Goal: Check status: Check status

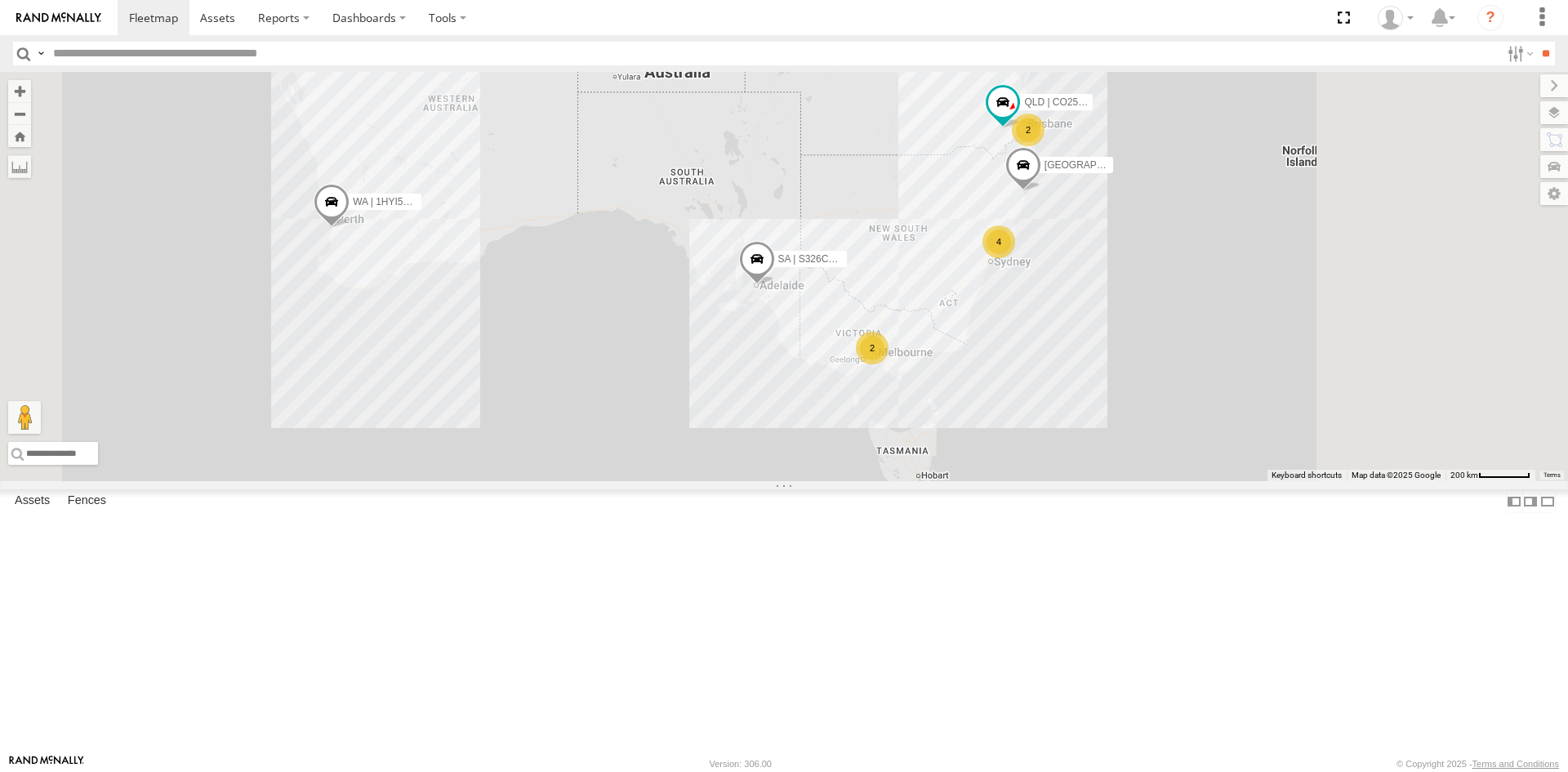
drag, startPoint x: 1379, startPoint y: 447, endPoint x: 1258, endPoint y: 405, distance: 128.1
click at [1258, 405] on div "4 SA | S326COA | [PERSON_NAME] | 1HYI522 | [PERSON_NAME] 2 2 QLD | CO25TI | [PE…" at bounding box center [784, 276] width 1568 height 409
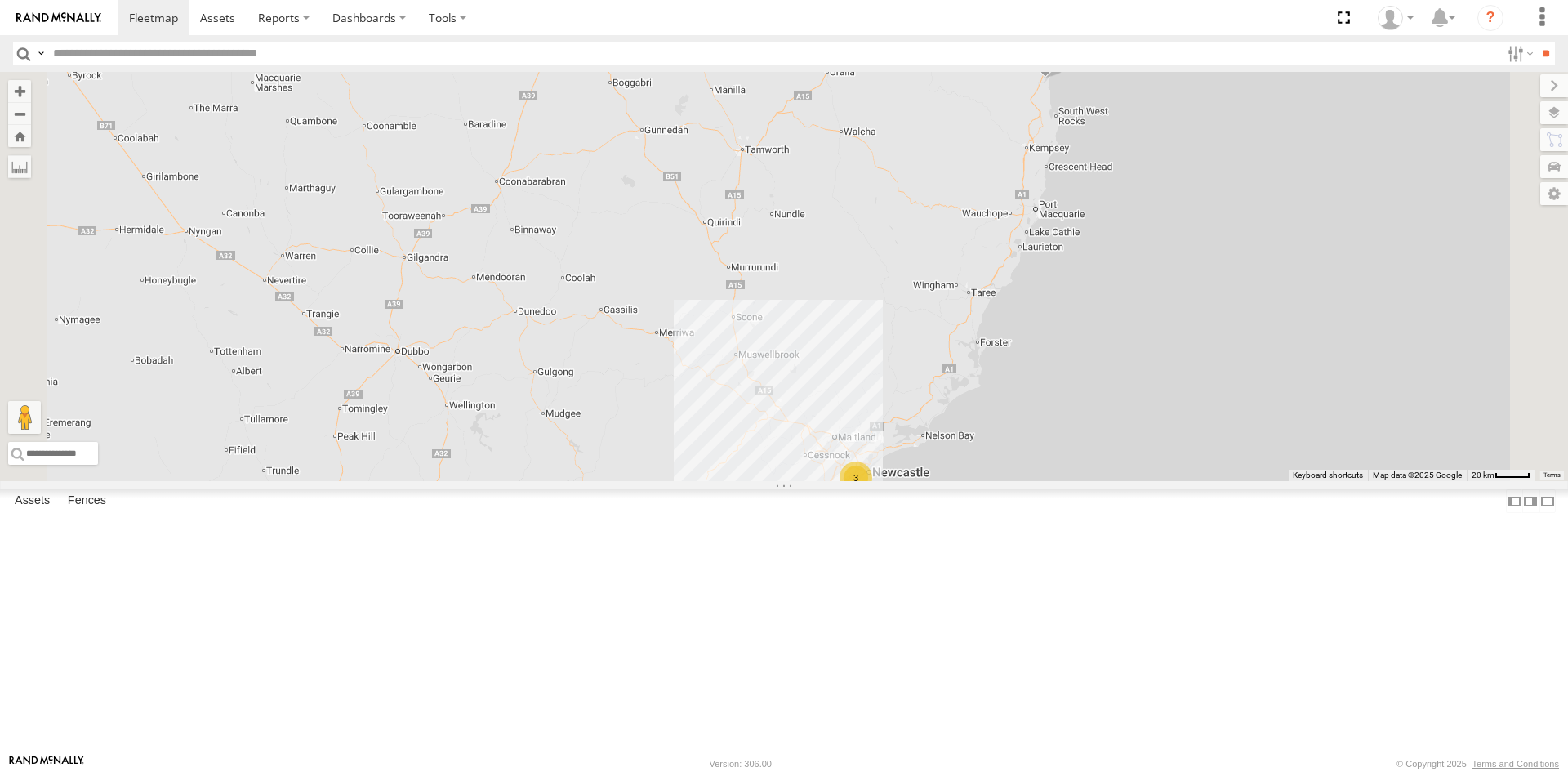
drag, startPoint x: 1315, startPoint y: 175, endPoint x: 1288, endPoint y: 274, distance: 102.6
click at [1288, 274] on div "SA | S326COA | [PERSON_NAME] | 1HYI522 | [PERSON_NAME] QLD | CO25TI | [PERSON_N…" at bounding box center [784, 276] width 1568 height 409
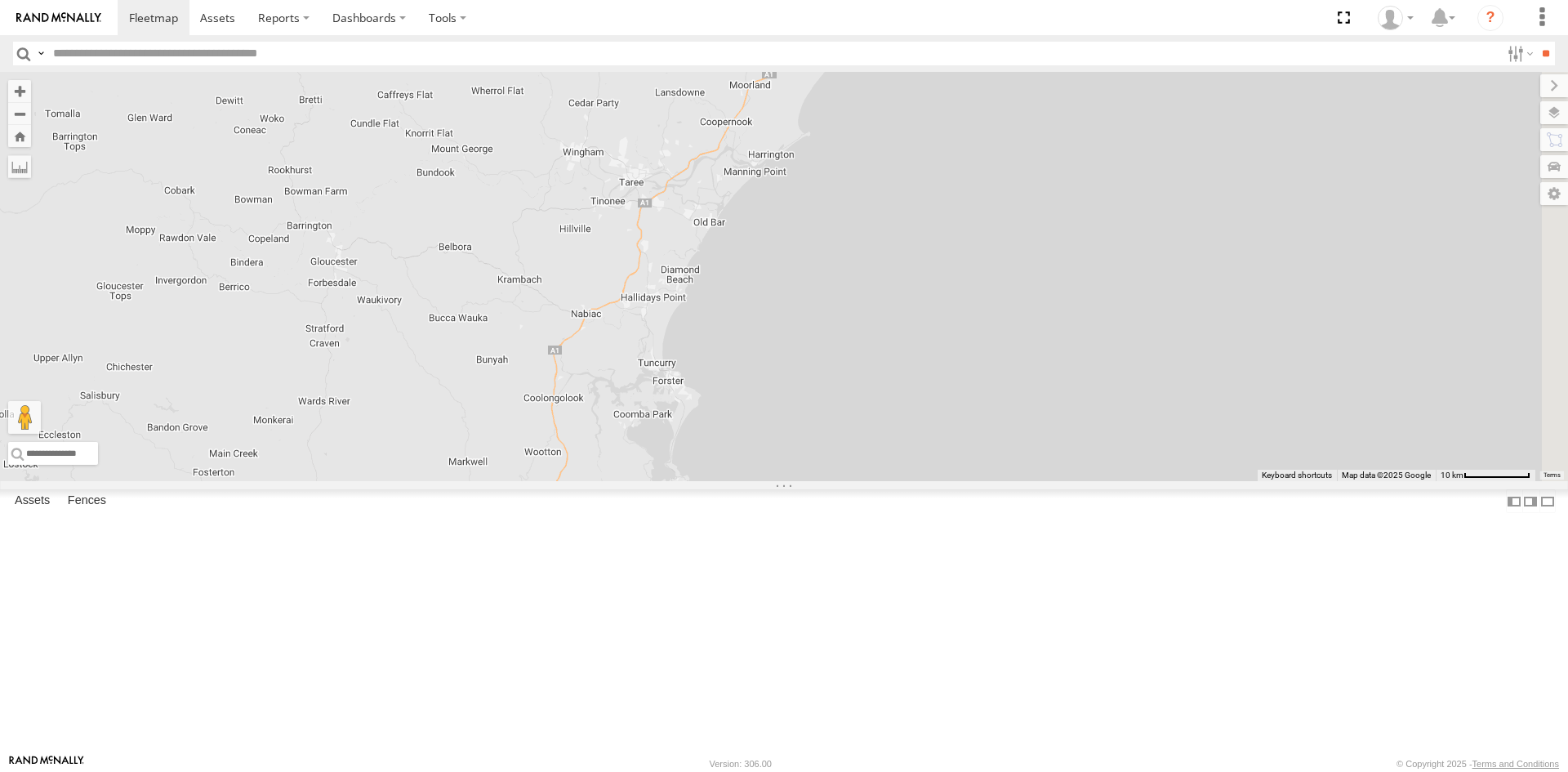
drag, startPoint x: 1249, startPoint y: 296, endPoint x: 936, endPoint y: 319, distance: 313.8
click at [936, 319] on div "SA | S326COA | [PERSON_NAME] | 1HYI522 | [PERSON_NAME] QLD | CO25TI | [PERSON_N…" at bounding box center [784, 276] width 1568 height 409
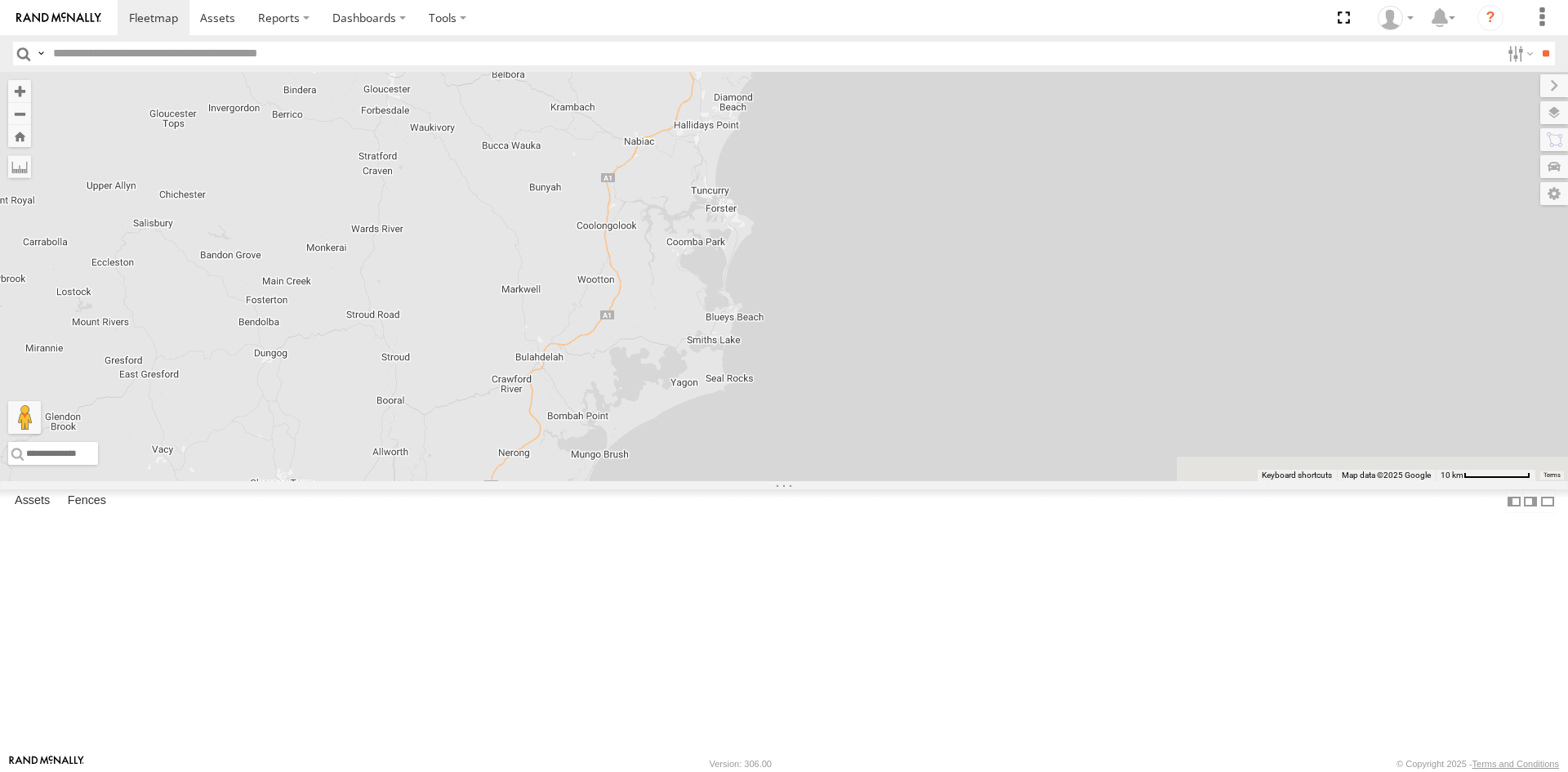
drag, startPoint x: 918, startPoint y: 556, endPoint x: 970, endPoint y: 384, distance: 179.7
click at [970, 384] on div "SA | S326COA | [PERSON_NAME] | 1HYI522 | [PERSON_NAME] QLD | CO25TI | [PERSON_N…" at bounding box center [784, 276] width 1568 height 409
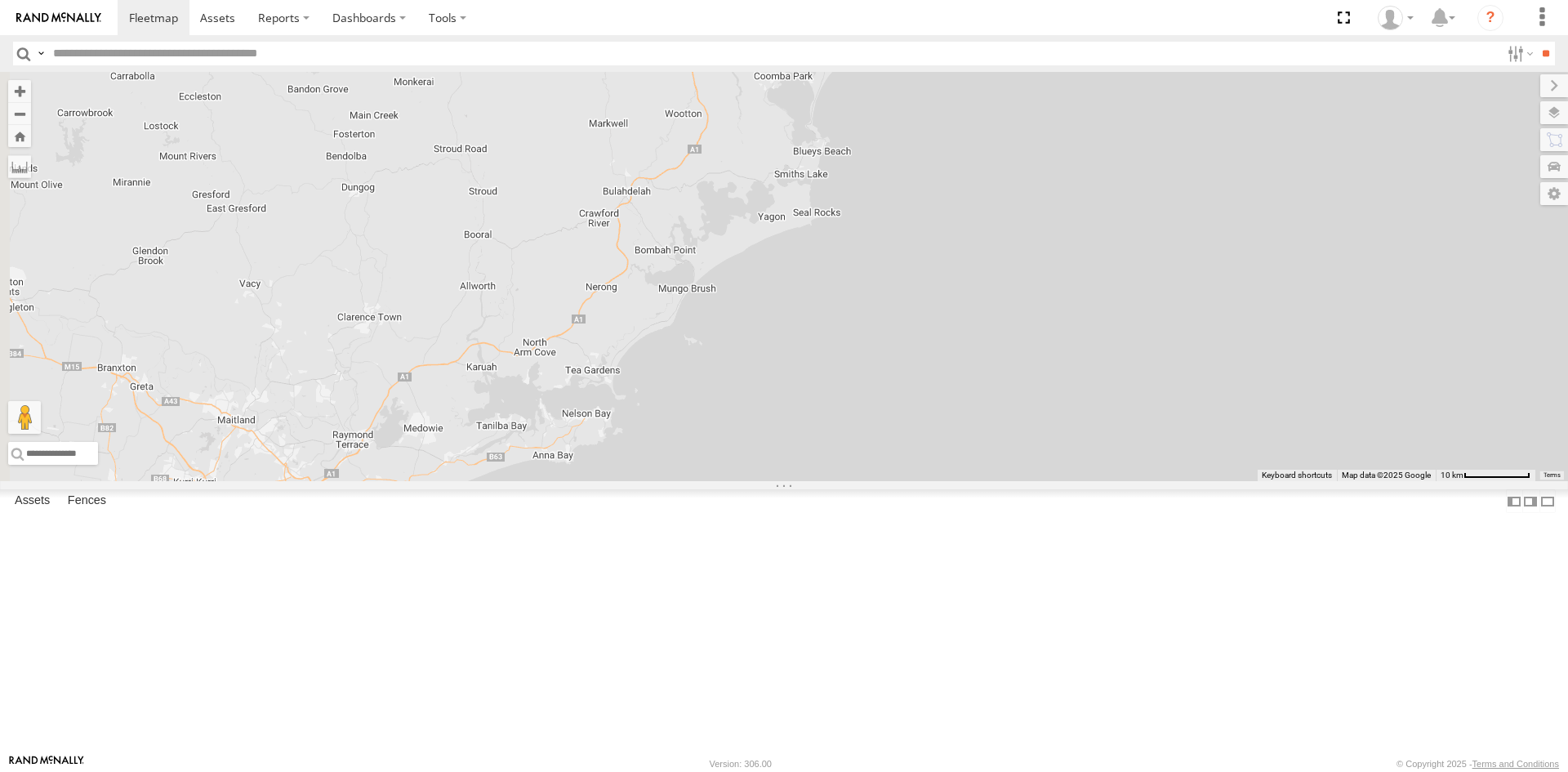
drag, startPoint x: 939, startPoint y: 452, endPoint x: 1081, endPoint y: 268, distance: 232.4
click at [1081, 268] on div "SA | S326COA | [PERSON_NAME] | 1HYI522 | [PERSON_NAME] QLD | CO25TI | [PERSON_N…" at bounding box center [784, 276] width 1568 height 409
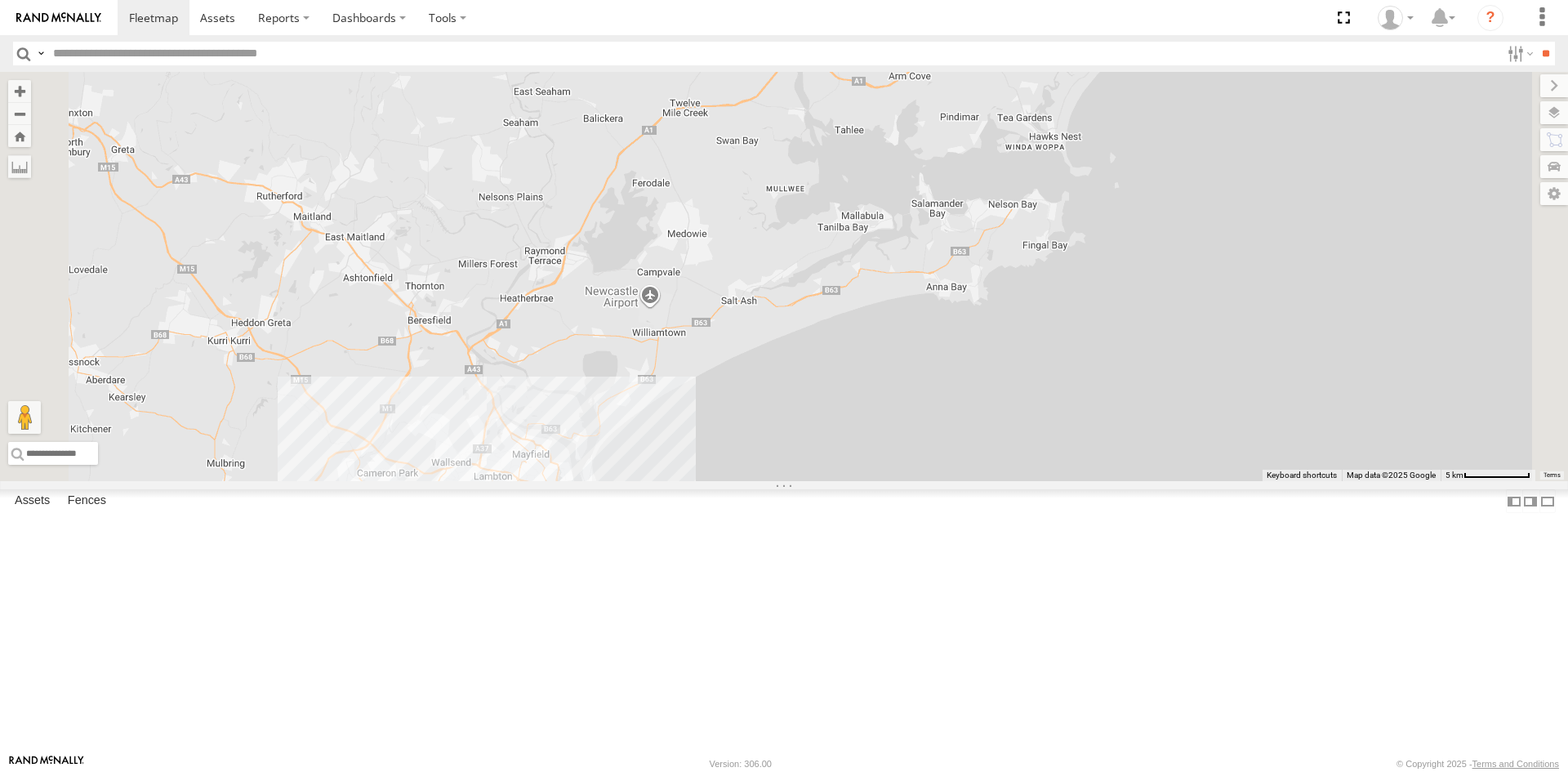
drag, startPoint x: 717, startPoint y: 523, endPoint x: 778, endPoint y: 624, distance: 118.0
click at [778, 481] on div "SA | S326COA | [PERSON_NAME] | 1HYI522 | [PERSON_NAME] QLD | CO25TI | [PERSON_N…" at bounding box center [784, 276] width 1568 height 409
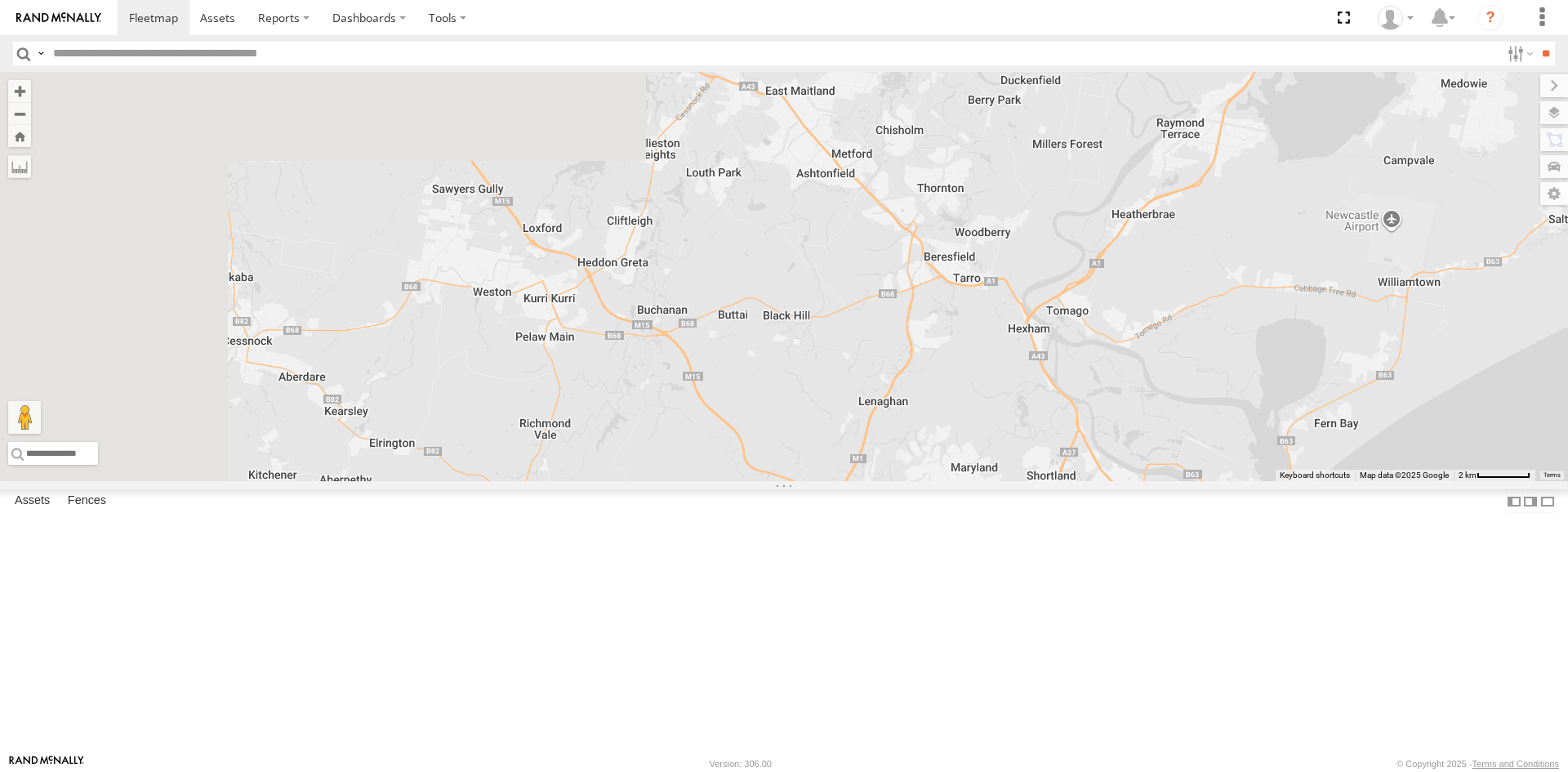
drag, startPoint x: 660, startPoint y: 530, endPoint x: 1242, endPoint y: 478, distance: 584.3
click at [1242, 478] on div "SA | S326COA | [PERSON_NAME] | 1HYI522 | [PERSON_NAME] QLD | CO25TI | [PERSON_N…" at bounding box center [784, 276] width 1568 height 409
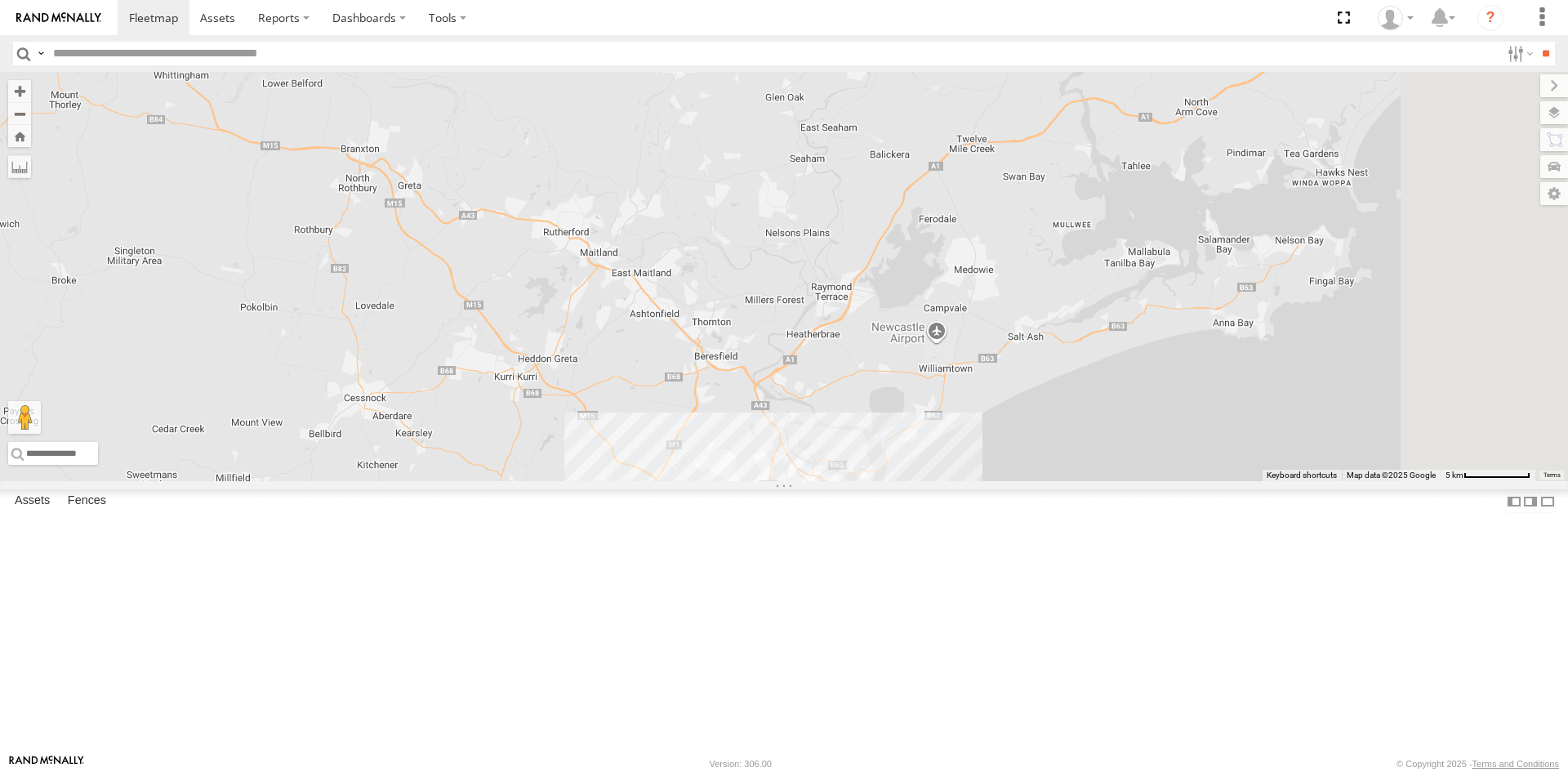
drag, startPoint x: 1303, startPoint y: 272, endPoint x: 953, endPoint y: 394, distance: 370.7
click at [953, 394] on div "SA | S326COA | [PERSON_NAME] | 1HYI522 | [PERSON_NAME] QLD | CO25TI | [PERSON_N…" at bounding box center [784, 276] width 1568 height 409
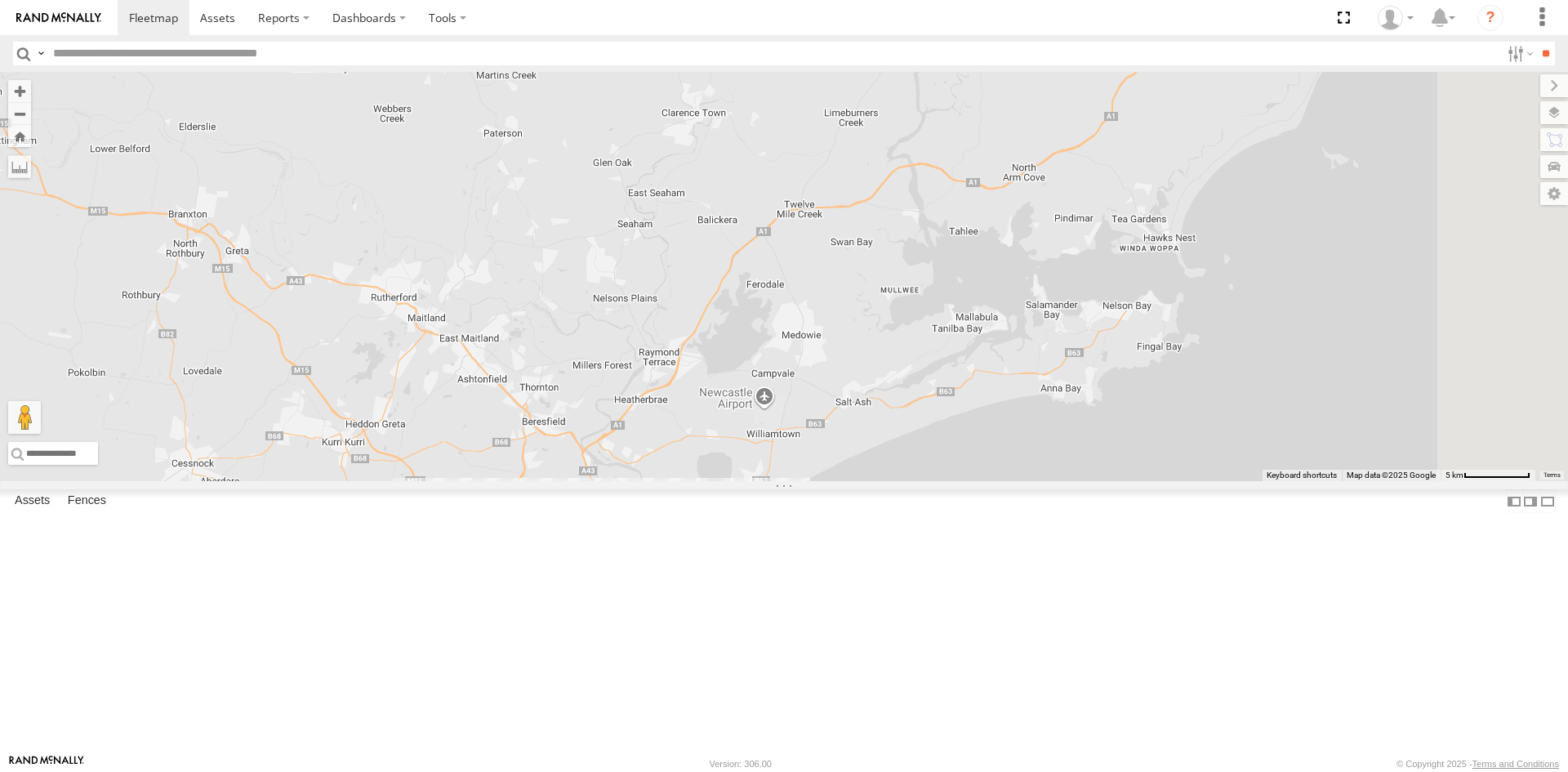
drag, startPoint x: 1148, startPoint y: 355, endPoint x: 1049, endPoint y: 424, distance: 120.7
click at [1049, 424] on div "SA | S326COA | [PERSON_NAME] | 1HYI522 | [PERSON_NAME] QLD | CO25TI | [PERSON_N…" at bounding box center [784, 276] width 1568 height 409
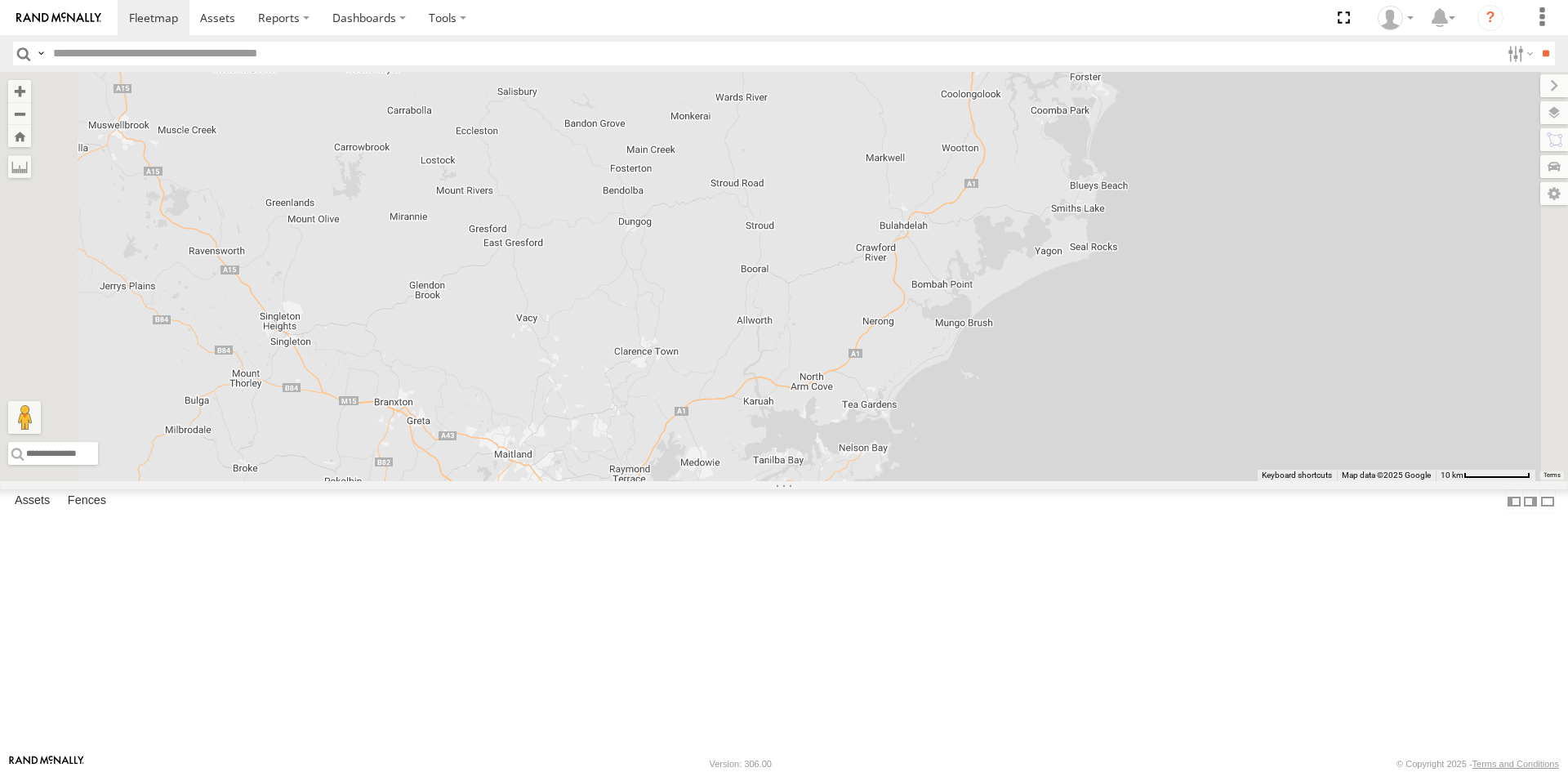
drag, startPoint x: 1215, startPoint y: 412, endPoint x: 1131, endPoint y: 541, distance: 153.9
click at [1131, 481] on div "SA | S326COA | [PERSON_NAME] | 1HYI522 | [PERSON_NAME] QLD | CO25TI | [PERSON_N…" at bounding box center [784, 276] width 1568 height 409
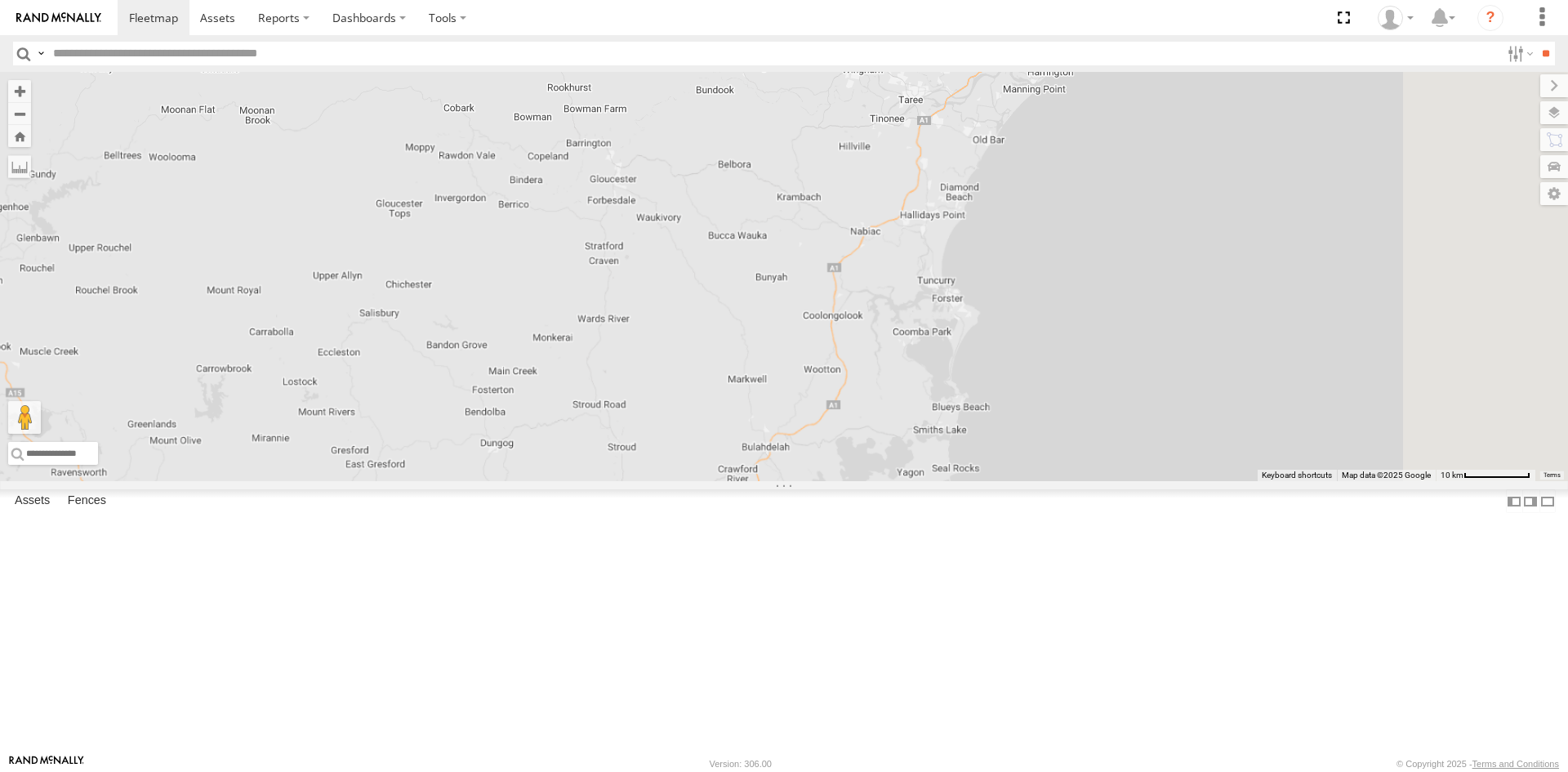
drag, startPoint x: 1253, startPoint y: 327, endPoint x: 1128, endPoint y: 535, distance: 242.7
click at [1114, 481] on div "SA | S326COA | [PERSON_NAME] | 1HYI522 | [PERSON_NAME] QLD | CO25TI | [PERSON_N…" at bounding box center [784, 276] width 1568 height 409
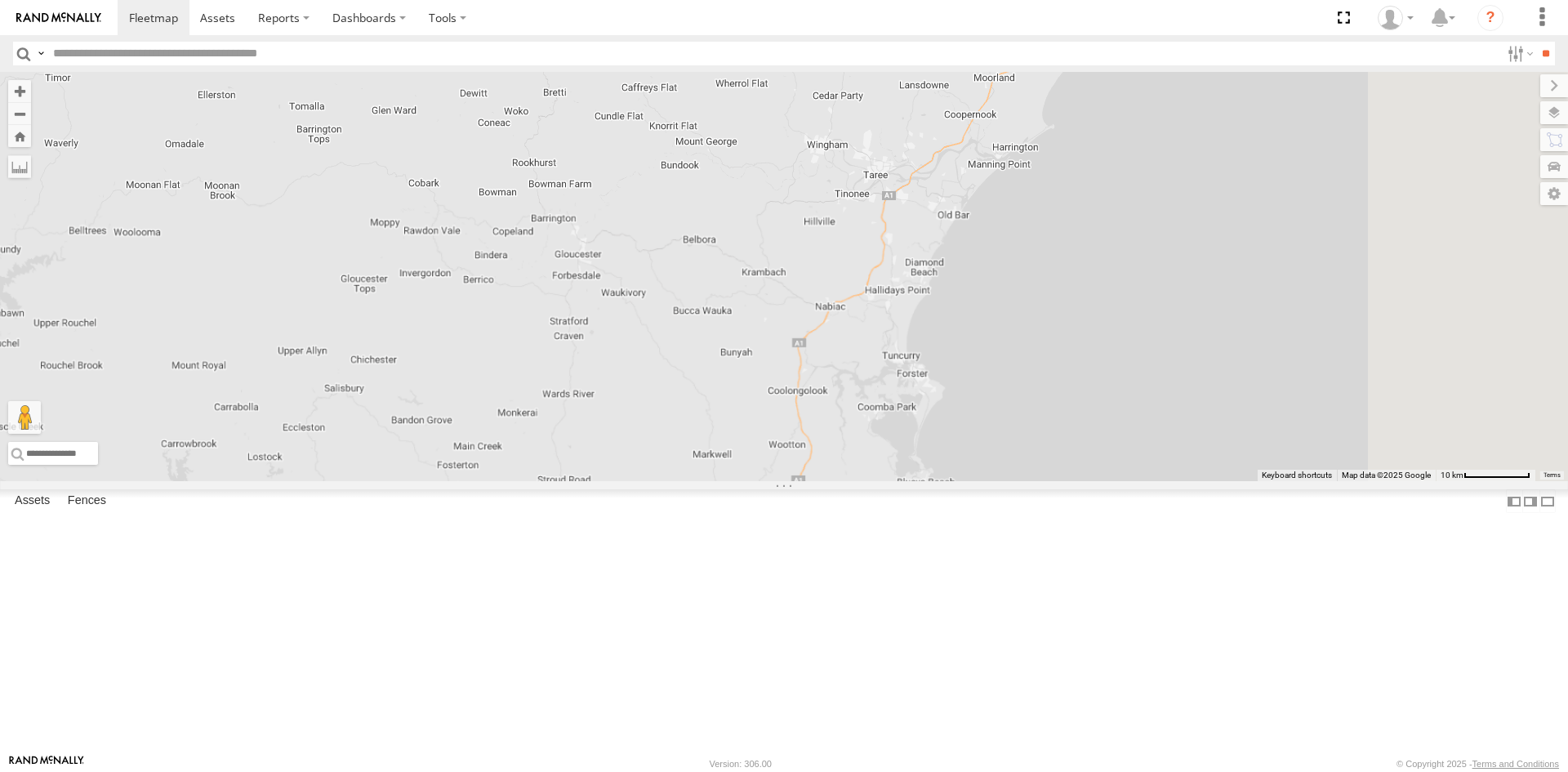
drag, startPoint x: 1206, startPoint y: 360, endPoint x: 1145, endPoint y: 503, distance: 155.5
click at [1145, 481] on div "SA | S326COA | [PERSON_NAME] | 1HYI522 | [PERSON_NAME] QLD | CO25TI | [PERSON_N…" at bounding box center [784, 276] width 1568 height 409
